Goal: Information Seeking & Learning: Learn about a topic

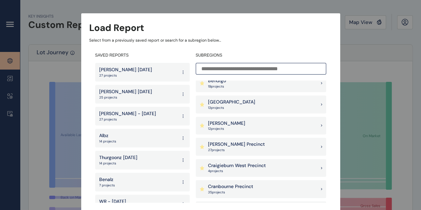
scroll to position [167, 0]
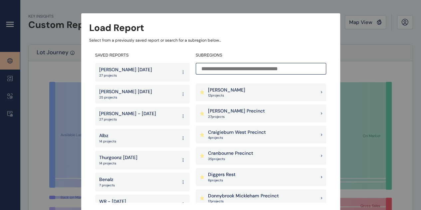
click at [227, 109] on p "Clyde Precinct" at bounding box center [236, 111] width 57 height 7
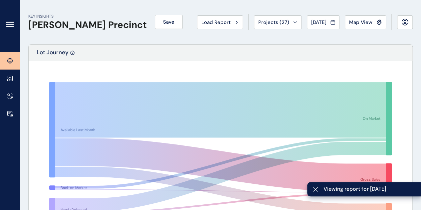
click at [315, 24] on span "Jul 2025" at bounding box center [318, 22] width 15 height 7
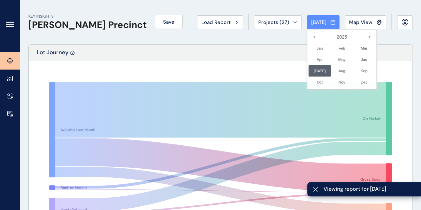
click at [271, 51] on div at bounding box center [210, 105] width 421 height 210
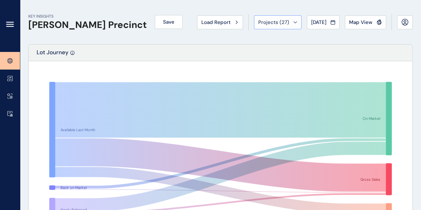
click at [266, 23] on span "Projects ( 27 )" at bounding box center [273, 22] width 31 height 7
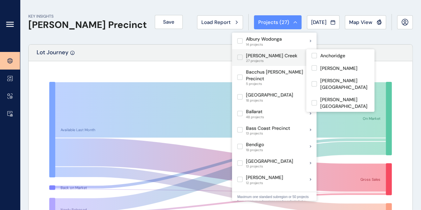
click at [246, 57] on p "Armstrong Creek" at bounding box center [271, 56] width 51 height 7
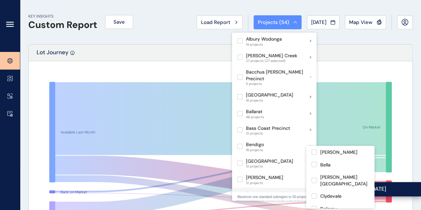
click at [238, 193] on label at bounding box center [239, 195] width 5 height 5
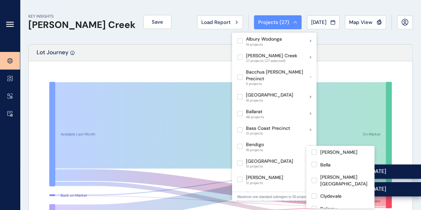
click at [109, 63] on div at bounding box center [221, 151] width 384 height 181
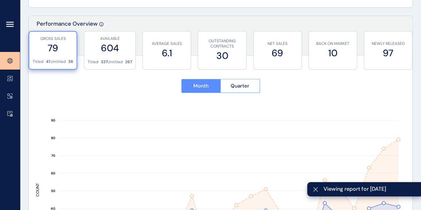
scroll to position [233, 0]
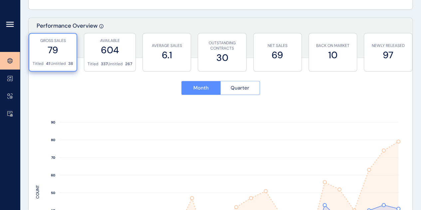
click at [229, 92] on button "Quarter" at bounding box center [240, 88] width 40 height 14
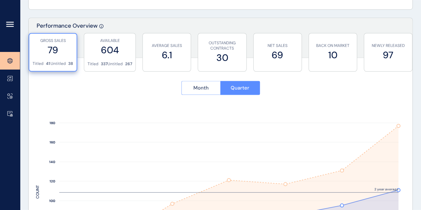
click at [188, 91] on button "Month" at bounding box center [200, 88] width 39 height 14
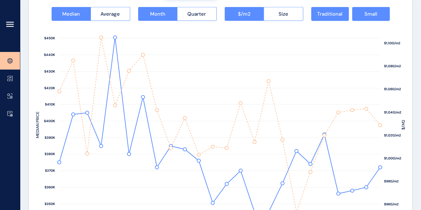
scroll to position [899, 0]
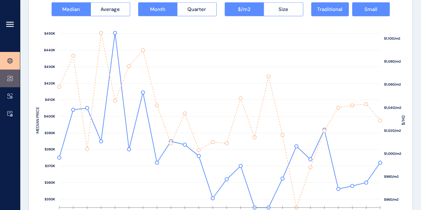
click at [5, 76] on link at bounding box center [10, 79] width 20 height 18
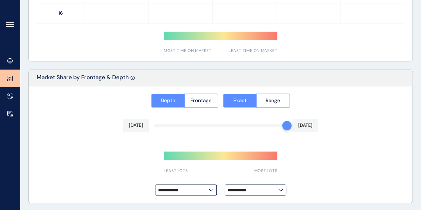
type input "**********"
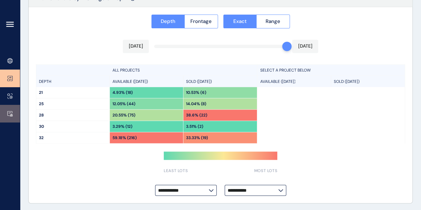
click at [5, 116] on link at bounding box center [10, 114] width 20 height 18
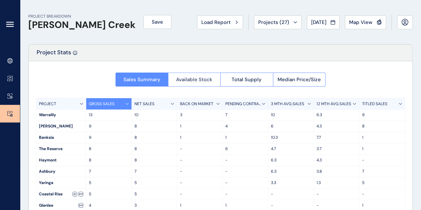
click at [200, 81] on span "Available Stock" at bounding box center [194, 79] width 36 height 7
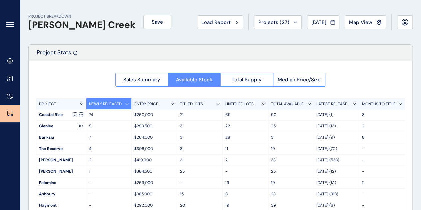
scroll to position [33, 0]
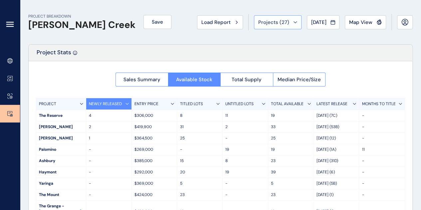
click at [283, 25] on span "Projects ( 27 )" at bounding box center [273, 22] width 31 height 7
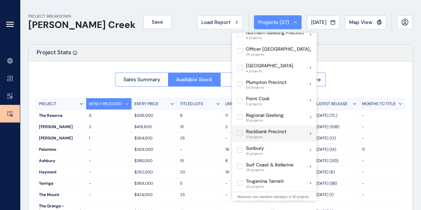
scroll to position [400, 0]
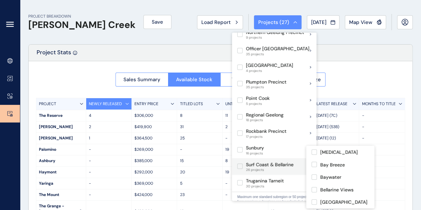
click at [243, 164] on label at bounding box center [239, 166] width 5 height 5
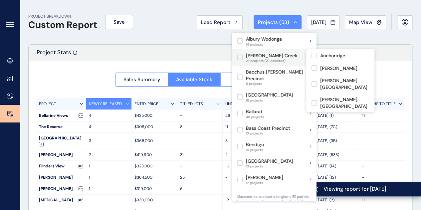
click at [242, 58] on label at bounding box center [239, 57] width 5 height 5
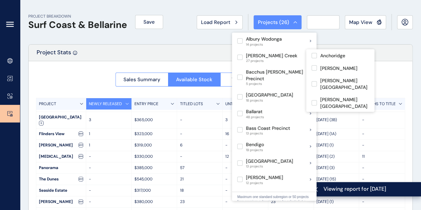
scroll to position [3, 0]
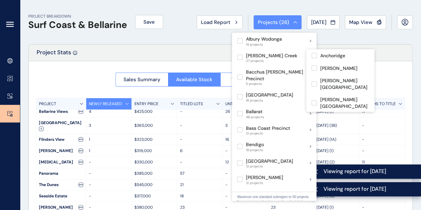
click at [166, 57] on div "Project Stats" at bounding box center [221, 53] width 384 height 17
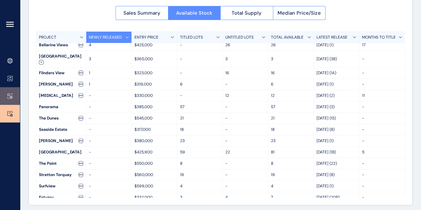
click at [5, 100] on link at bounding box center [10, 96] width 20 height 18
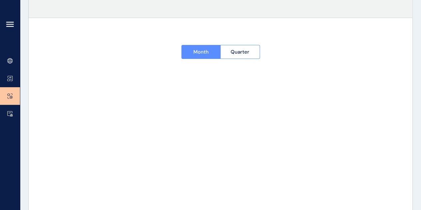
type input "**********"
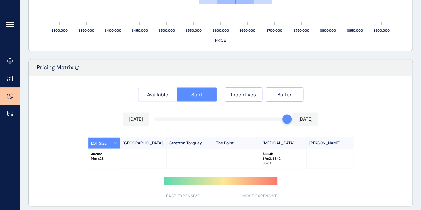
scroll to position [576, 0]
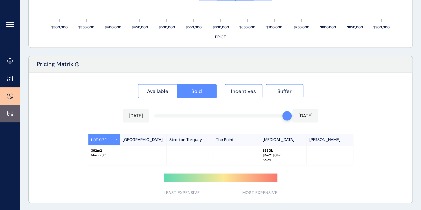
click at [8, 115] on icon at bounding box center [9, 114] width 5 height 6
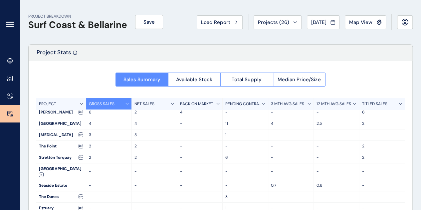
scroll to position [3, 0]
click at [360, 21] on span "Map View" at bounding box center [360, 22] width 23 height 7
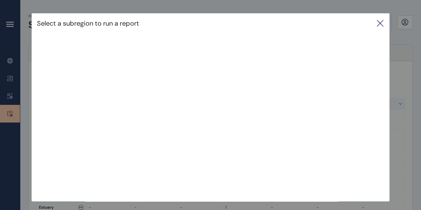
click at [382, 20] on icon at bounding box center [380, 23] width 8 height 8
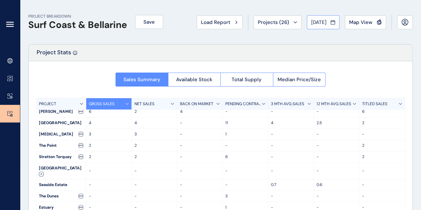
click at [327, 23] on span "Jul 2025" at bounding box center [318, 22] width 15 height 7
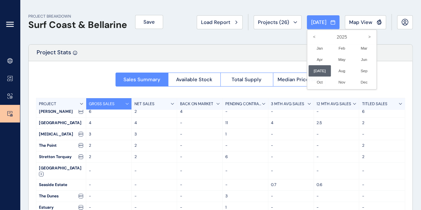
click at [354, 20] on div at bounding box center [210, 105] width 421 height 210
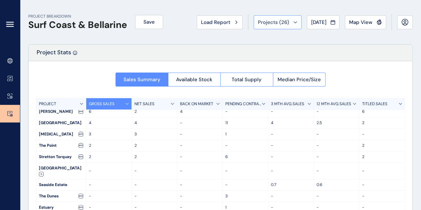
click at [278, 20] on span "Projects ( 26 )" at bounding box center [273, 22] width 31 height 7
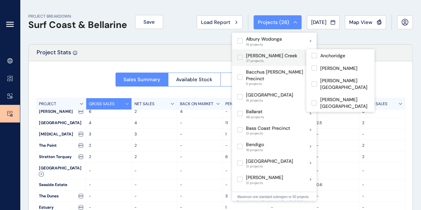
click at [240, 56] on label at bounding box center [239, 57] width 5 height 5
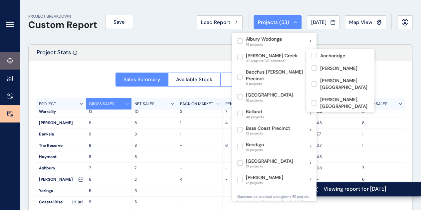
drag, startPoint x: 4, startPoint y: 66, endPoint x: 7, endPoint y: 63, distance: 4.0
click at [4, 66] on link at bounding box center [10, 61] width 20 height 18
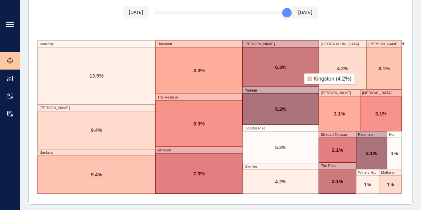
scroll to position [1191, 0]
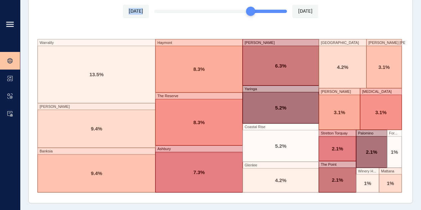
drag, startPoint x: 286, startPoint y: 10, endPoint x: 253, endPoint y: 18, distance: 33.5
click at [253, 18] on div "Gross Net Apr 2025 Jul 2025 Warralily Armstrong Banksia Haymont The Reserve Ash…" at bounding box center [221, 85] width 384 height 235
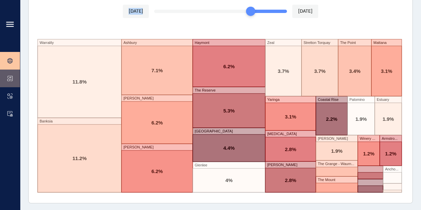
click at [15, 78] on link at bounding box center [10, 79] width 20 height 18
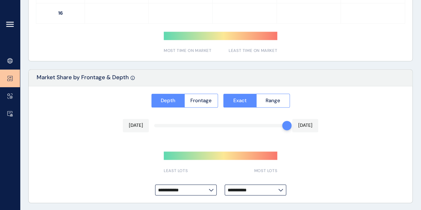
type input "**********"
